Goal: Task Accomplishment & Management: Manage account settings

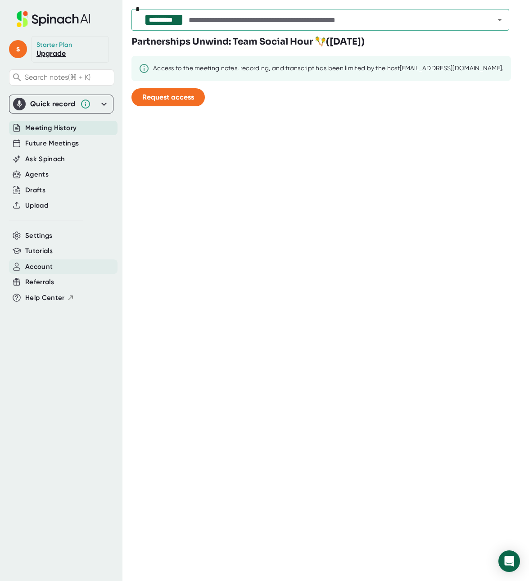
click at [43, 267] on span "Account" at bounding box center [38, 267] width 27 height 10
